Goal: Task Accomplishment & Management: Complete application form

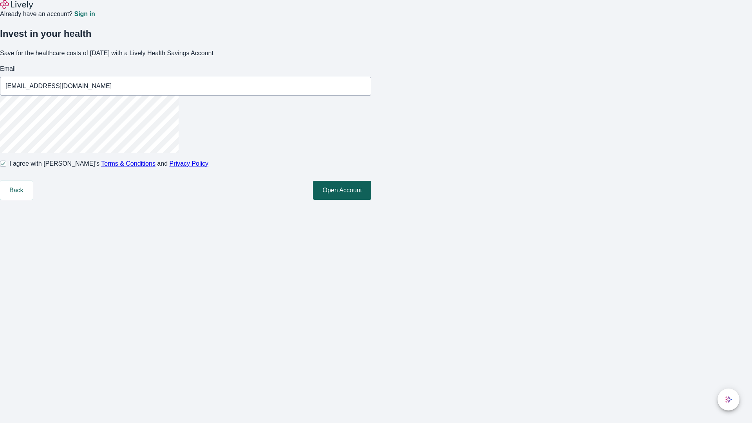
click at [371, 200] on button "Open Account" at bounding box center [342, 190] width 58 height 19
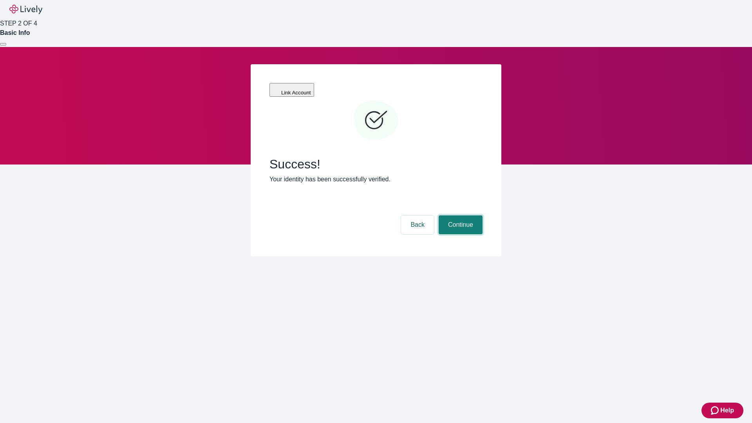
click at [459, 215] on button "Continue" at bounding box center [461, 224] width 44 height 19
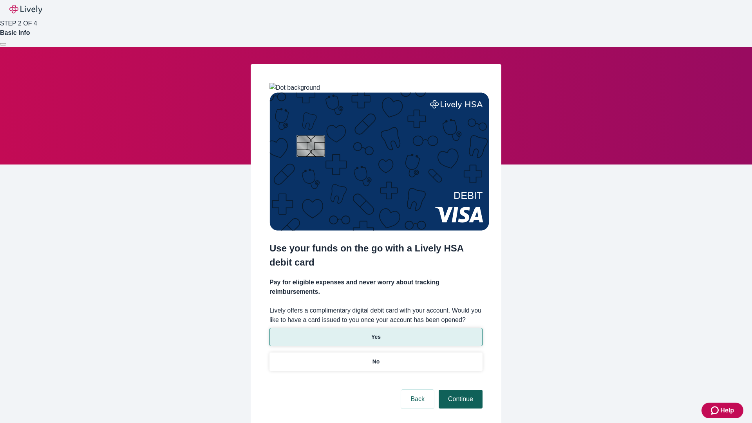
click at [376, 358] on p "No" at bounding box center [376, 362] width 7 height 8
click at [459, 390] on button "Continue" at bounding box center [461, 399] width 44 height 19
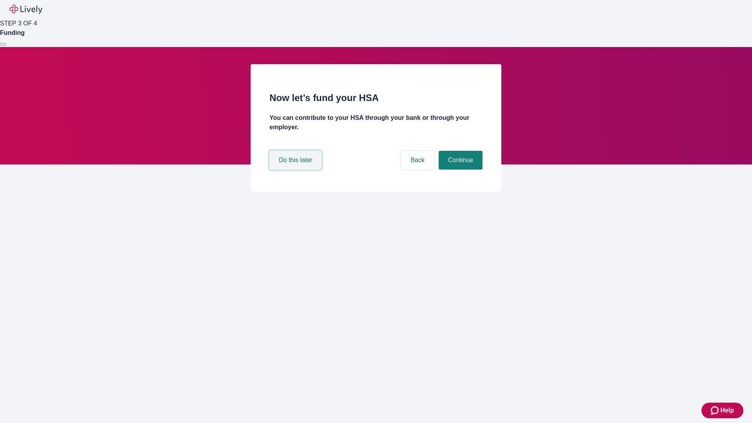
click at [297, 170] on button "Do this later" at bounding box center [296, 160] width 52 height 19
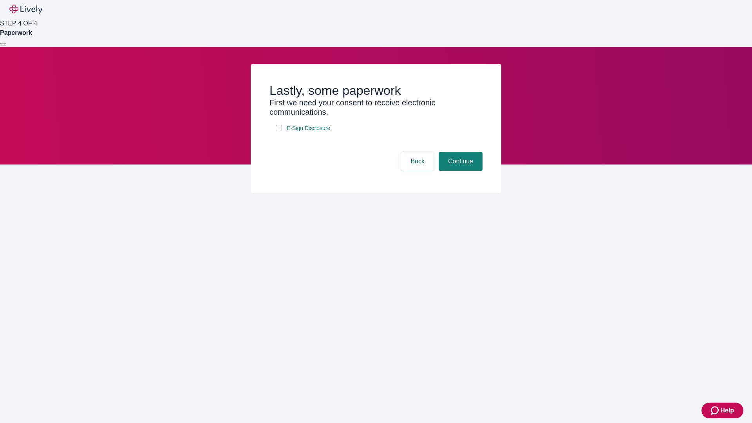
click at [279, 131] on input "E-Sign Disclosure" at bounding box center [279, 128] width 6 height 6
checkbox input "true"
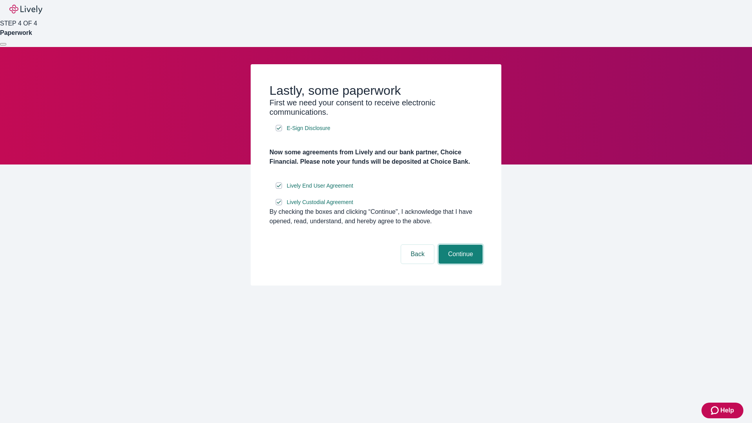
click at [459, 264] on button "Continue" at bounding box center [461, 254] width 44 height 19
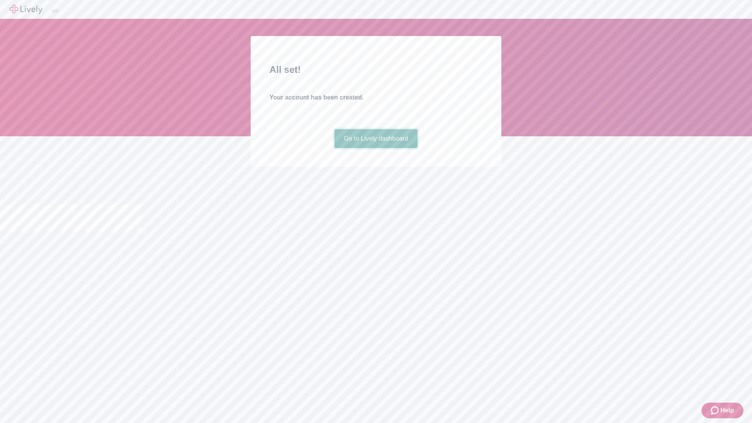
click at [376, 148] on link "Go to Lively dashboard" at bounding box center [376, 138] width 83 height 19
